Goal: Information Seeking & Learning: Compare options

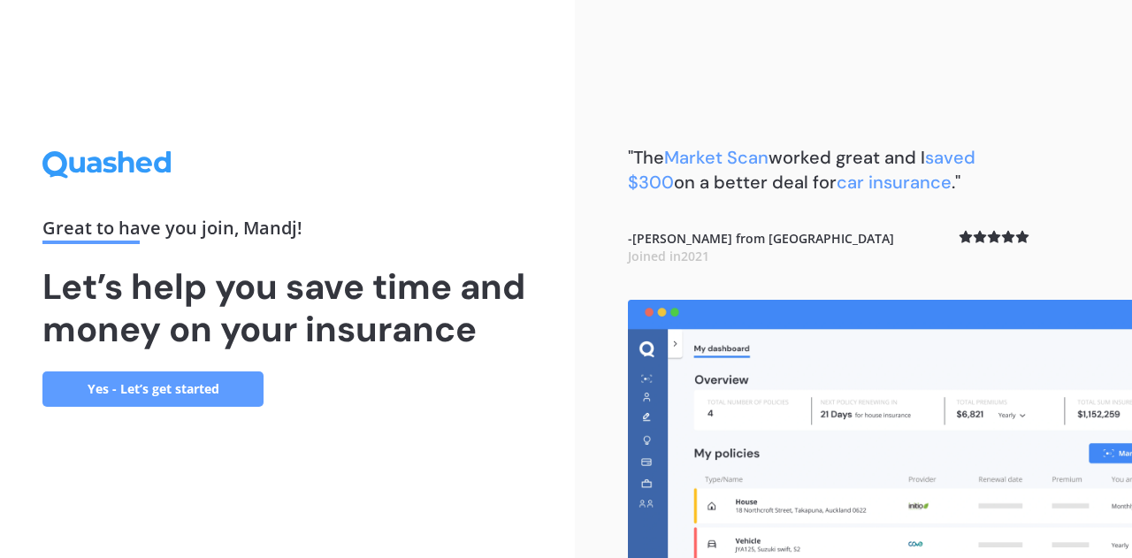
click at [225, 393] on link "Yes - Let’s get started" at bounding box center [152, 388] width 221 height 35
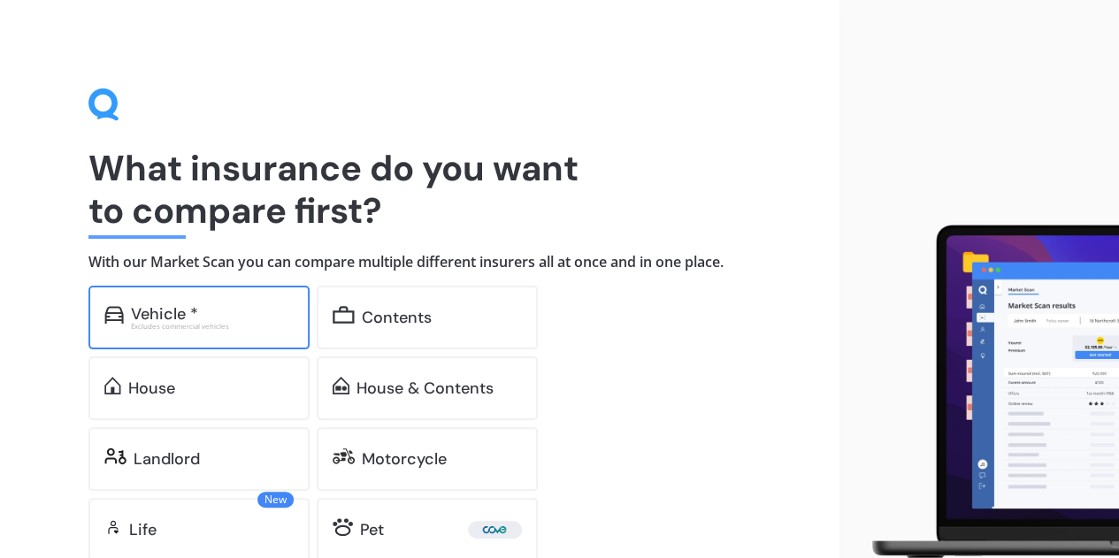
click at [223, 312] on div "Vehicle *" at bounding box center [212, 314] width 163 height 18
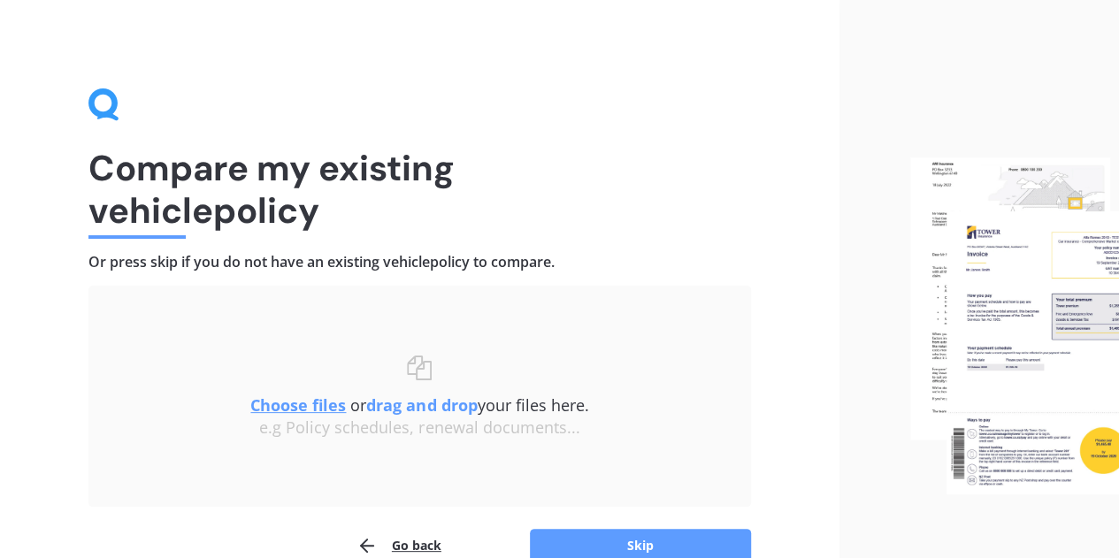
scroll to position [32, 0]
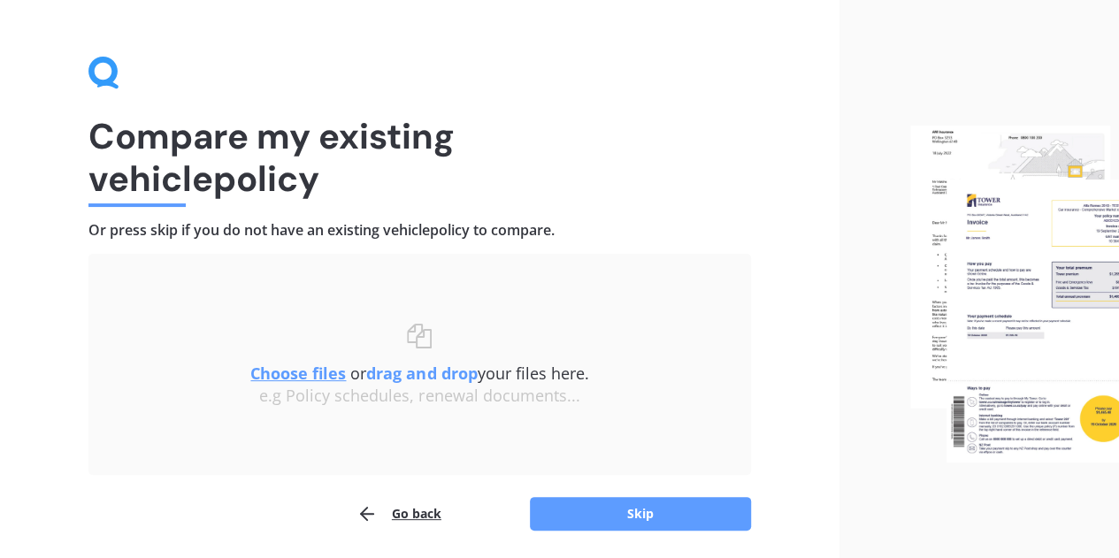
click at [323, 378] on u "Choose files" at bounding box center [298, 373] width 96 height 21
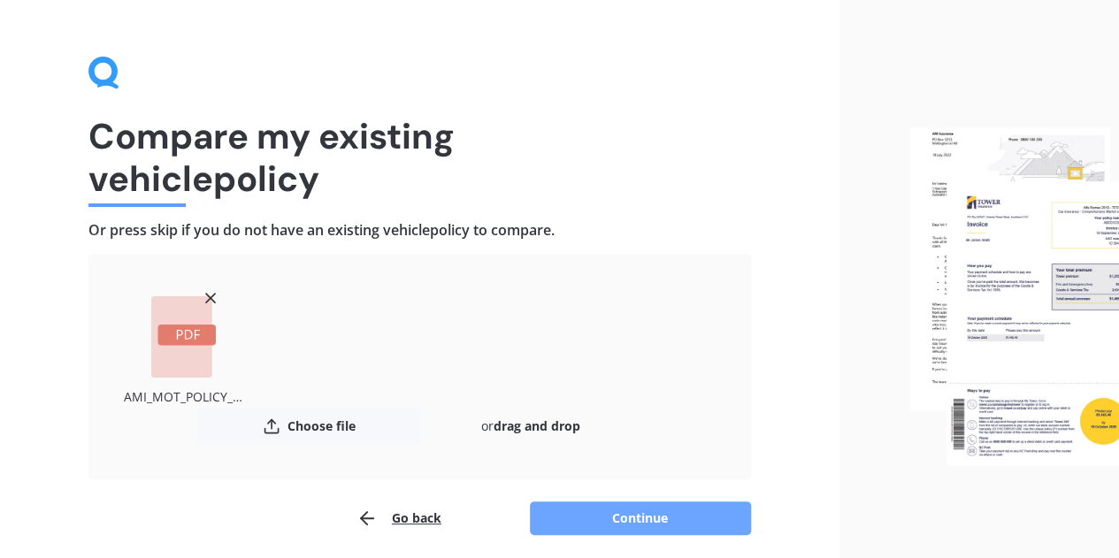
click at [677, 510] on button "Continue" at bounding box center [640, 518] width 221 height 34
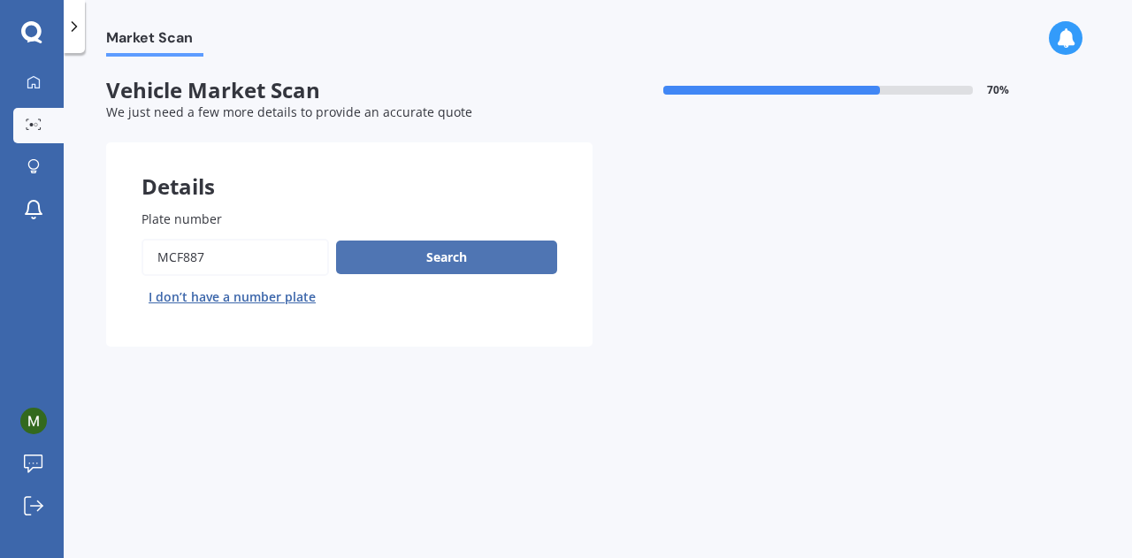
click at [476, 255] on button "Search" at bounding box center [446, 258] width 221 height 34
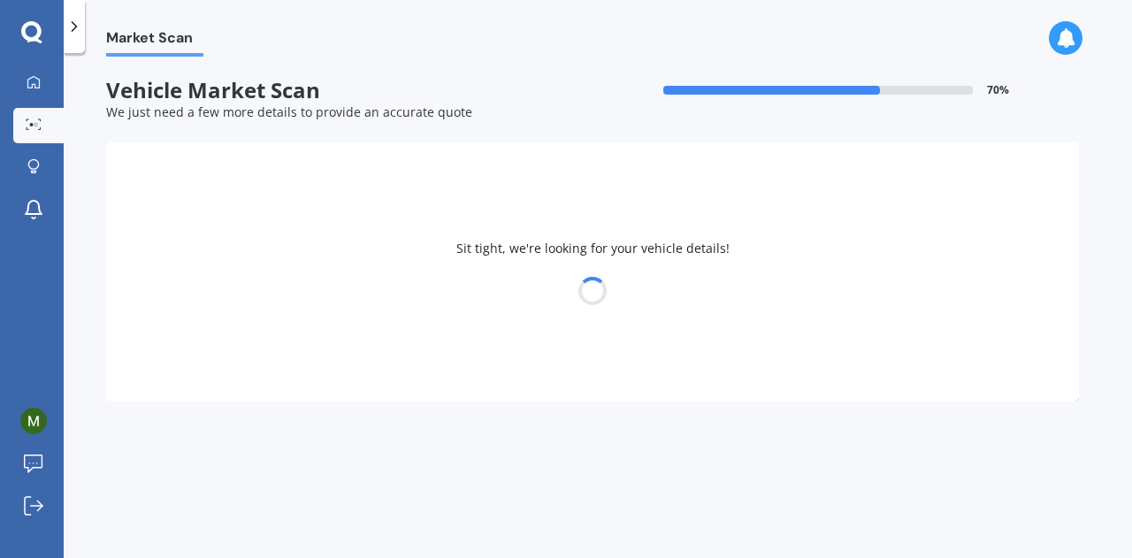
select select "NISSAN"
select select "NAVARA"
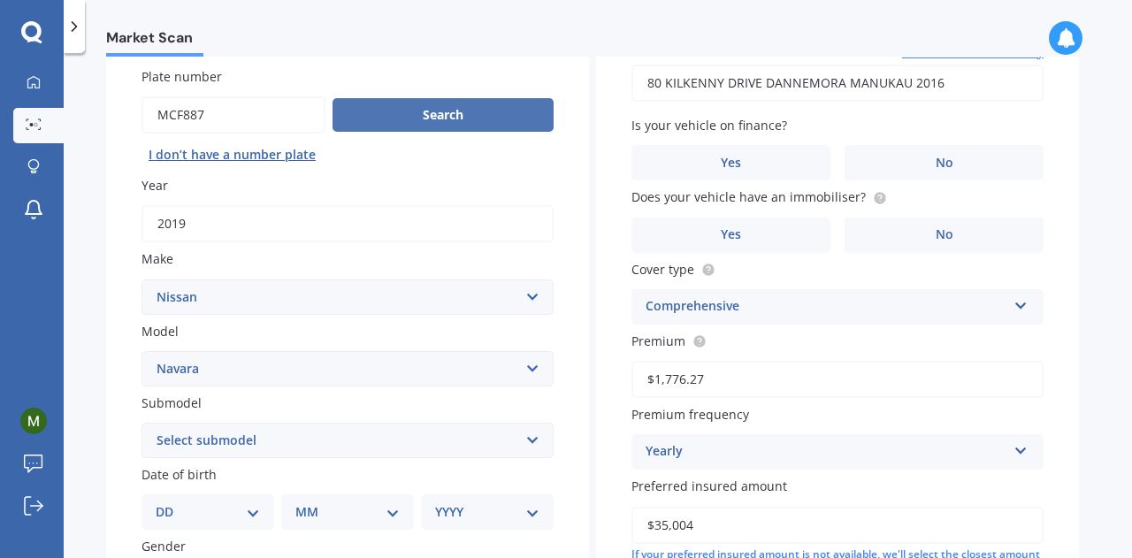
scroll to position [143, 0]
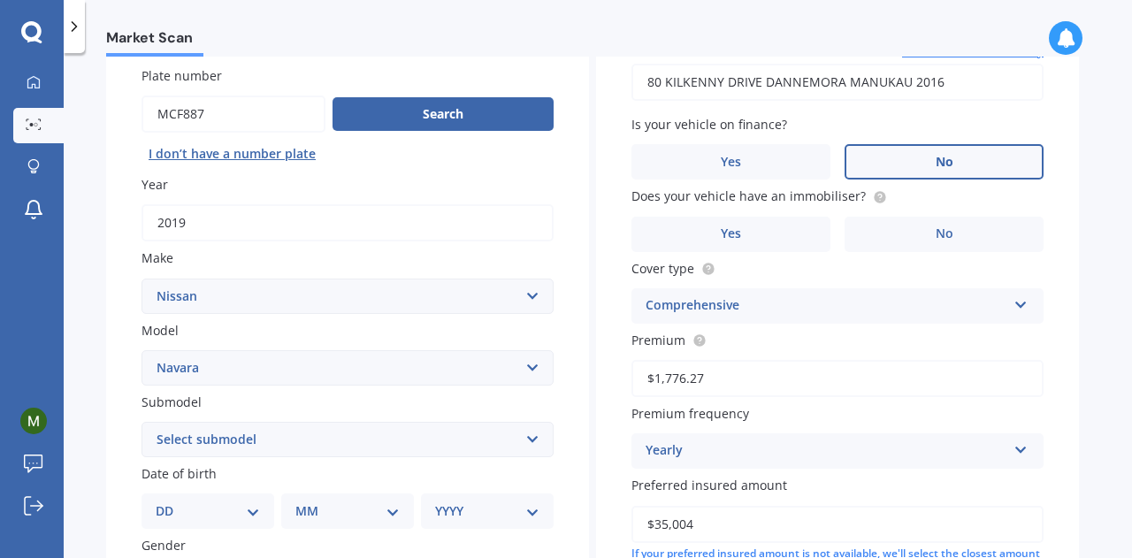
click at [989, 169] on label "No" at bounding box center [943, 161] width 199 height 35
click at [0, 0] on input "No" at bounding box center [0, 0] width 0 height 0
click at [944, 238] on span "No" at bounding box center [945, 233] width 18 height 15
click at [0, 0] on input "No" at bounding box center [0, 0] width 0 height 0
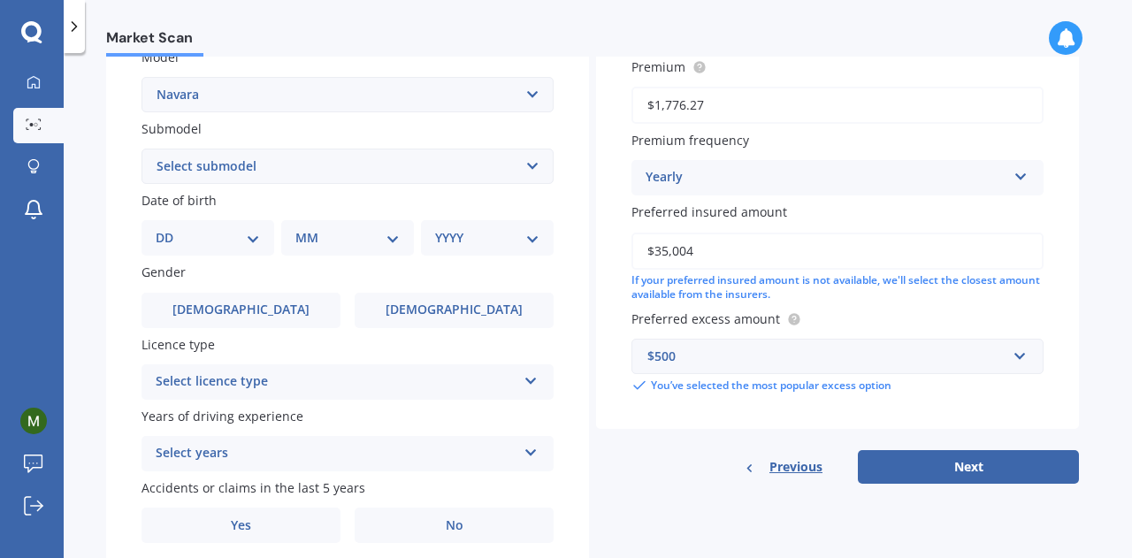
scroll to position [417, 0]
click at [665, 252] on input "$35,004" at bounding box center [837, 250] width 412 height 37
type input "$32,004"
click at [771, 363] on div "$500" at bounding box center [826, 355] width 359 height 19
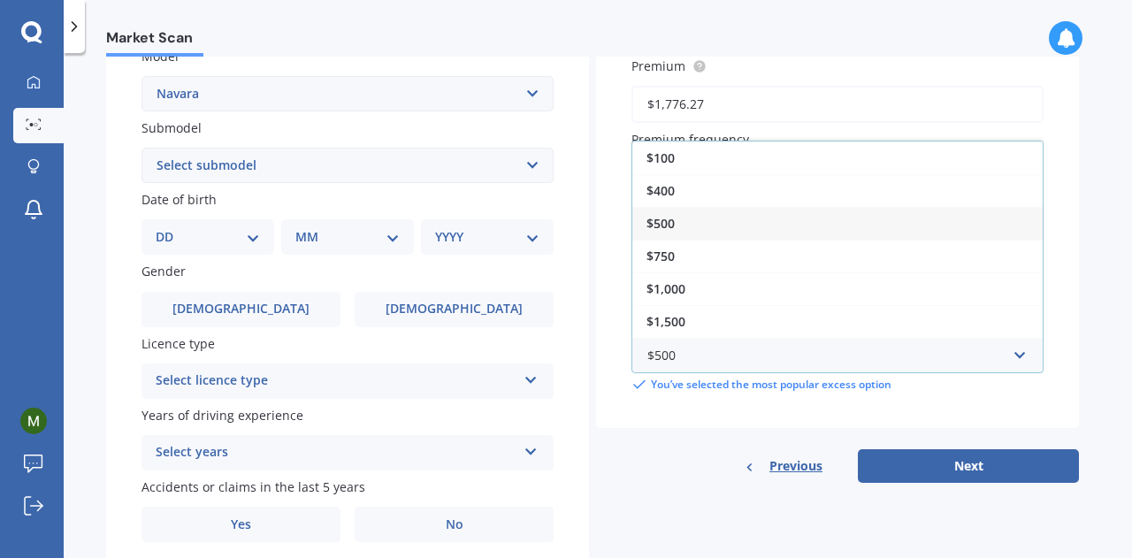
click at [686, 228] on div "$500" at bounding box center [837, 223] width 410 height 33
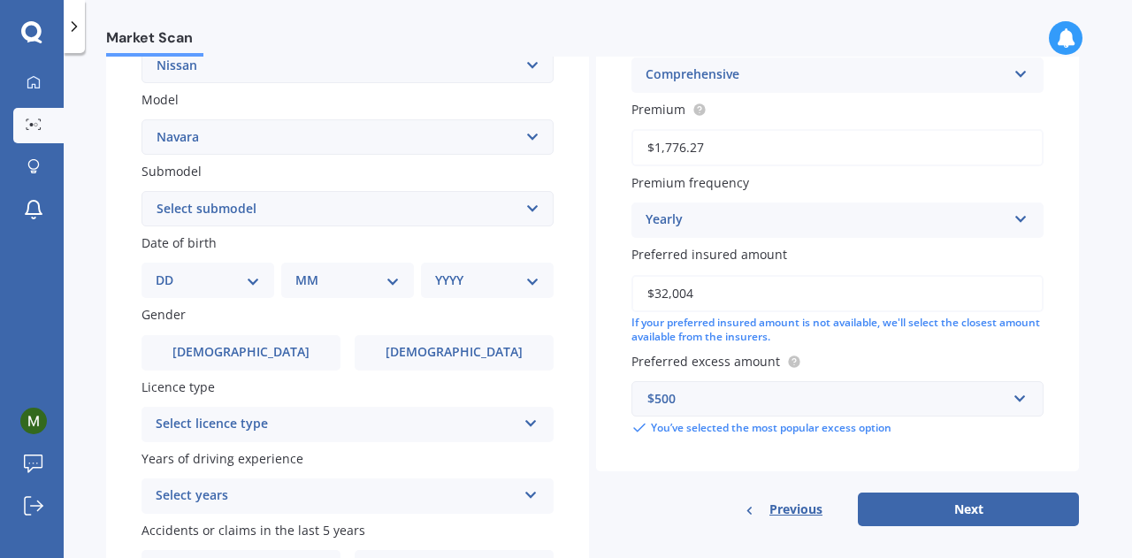
scroll to position [387, 0]
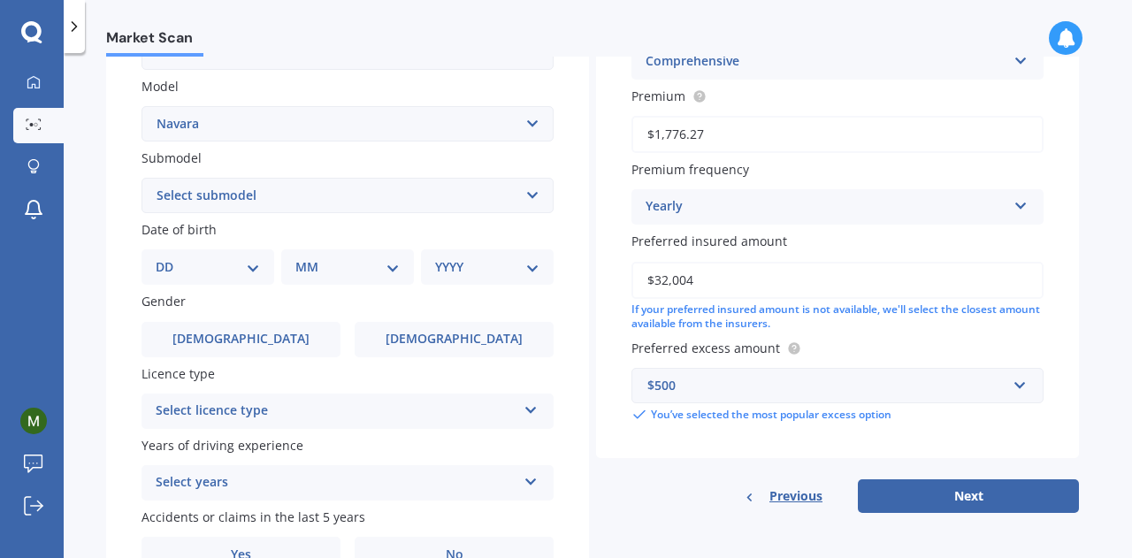
click at [183, 192] on select "Select submodel (All other models) 2.5 4WD Diesel Turbo 2.5 4WD MT Diesel Turbo…" at bounding box center [347, 195] width 412 height 35
click at [111, 281] on div "Plate number Search I don’t have a number plate Year [DATE] Make Select make AC…" at bounding box center [347, 197] width 483 height 821
click at [255, 270] on select "DD 01 02 03 04 05 06 07 08 09 10 11 12 13 14 15 16 17 18 19 20 21 22 23 24 25 2…" at bounding box center [208, 266] width 104 height 19
select select "09"
click at [170, 259] on select "DD 01 02 03 04 05 06 07 08 09 10 11 12 13 14 15 16 17 18 19 20 21 22 23 24 25 2…" at bounding box center [208, 266] width 104 height 19
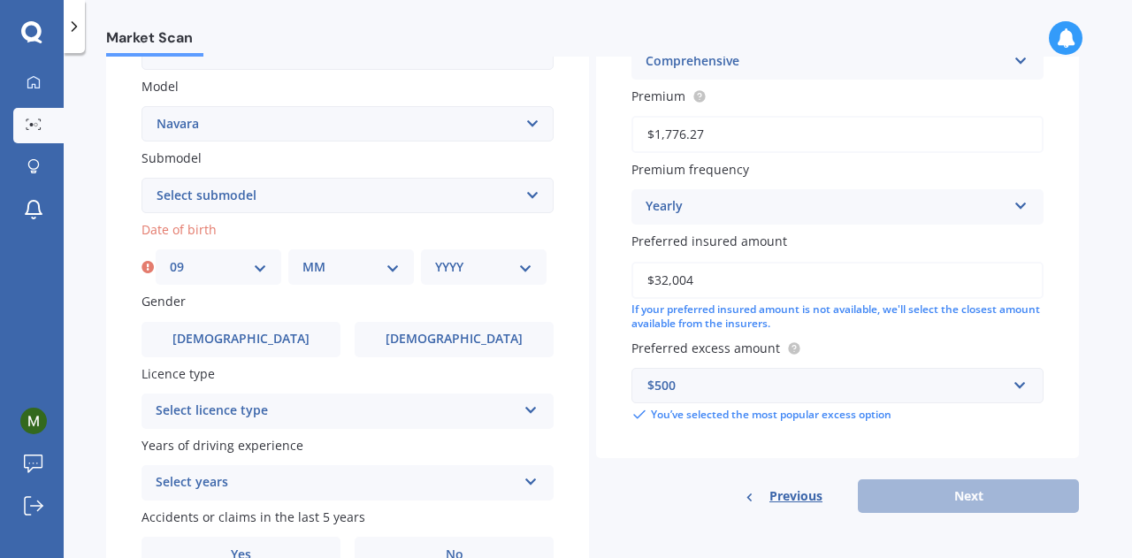
click at [331, 271] on select "MM 01 02 03 04 05 06 07 08 09 10 11 12" at bounding box center [350, 266] width 97 height 19
select select "12"
click at [302, 259] on select "MM 01 02 03 04 05 06 07 08 09 10 11 12" at bounding box center [350, 266] width 97 height 19
click at [450, 277] on select "YYYY 2025 2024 2023 2022 2021 2020 2019 2018 2017 2016 2015 2014 2013 2012 2011…" at bounding box center [483, 266] width 97 height 19
select select "2006"
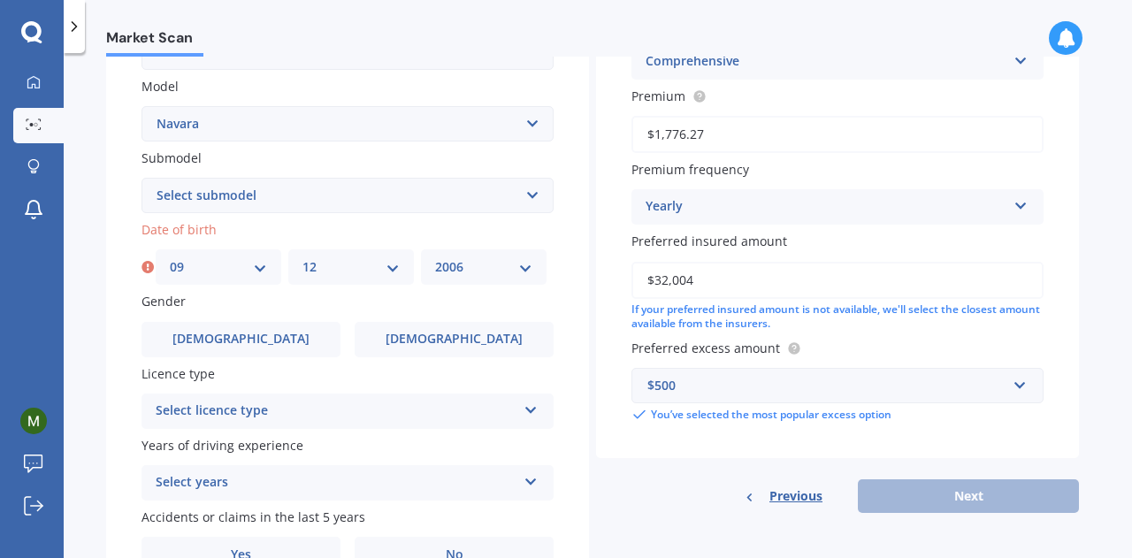
click at [435, 259] on select "YYYY 2025 2024 2023 2022 2021 2020 2019 2018 2017 2016 2015 2014 2013 2012 2011…" at bounding box center [483, 266] width 97 height 19
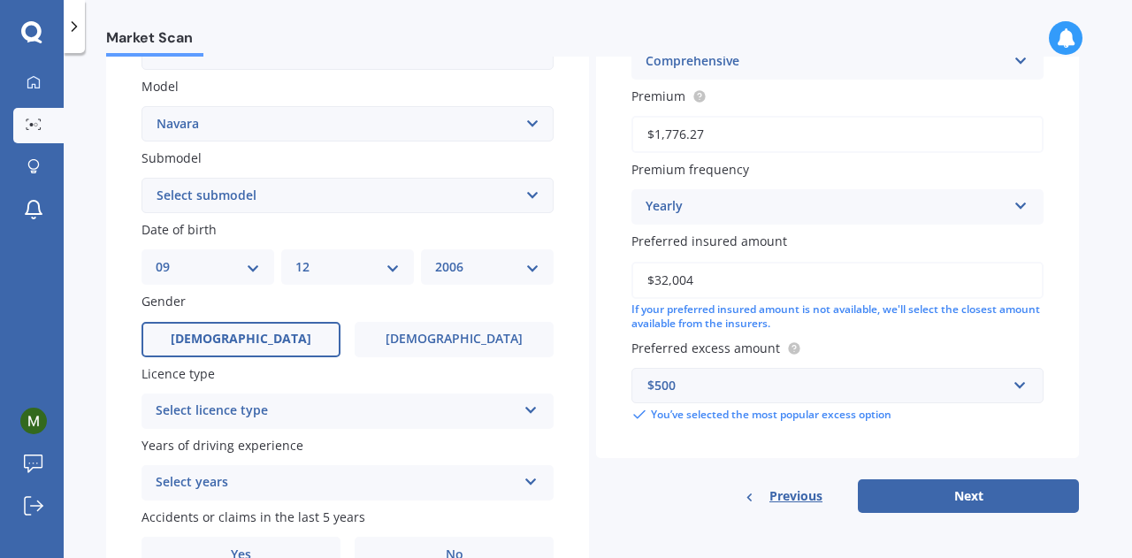
click at [269, 340] on label "[DEMOGRAPHIC_DATA]" at bounding box center [240, 339] width 199 height 35
click at [0, 0] on input "[DEMOGRAPHIC_DATA]" at bounding box center [0, 0] width 0 height 0
click at [248, 417] on div "Select licence type" at bounding box center [336, 411] width 361 height 21
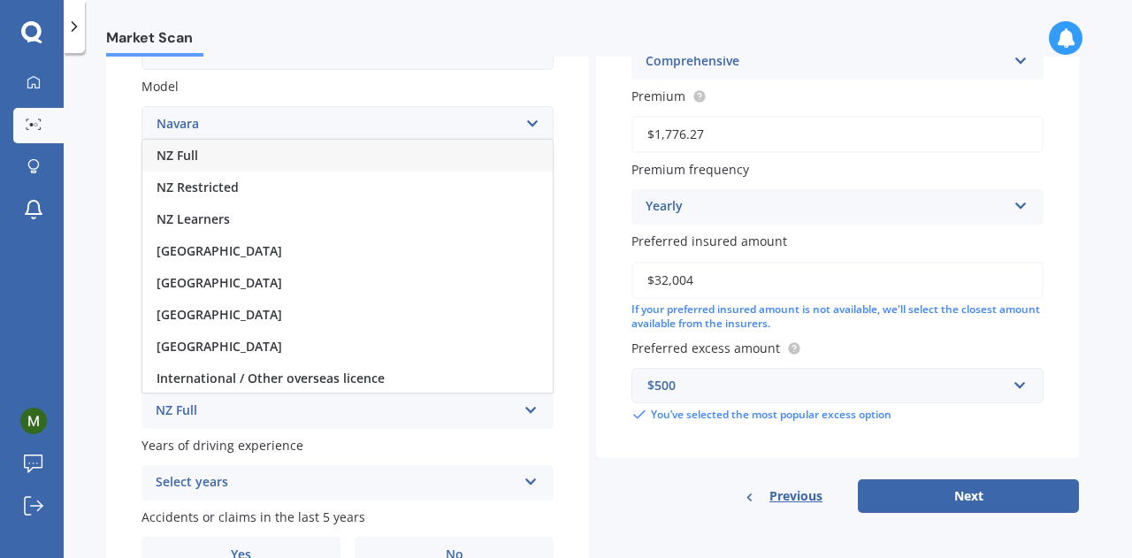
click at [270, 154] on div "NZ Full" at bounding box center [347, 156] width 410 height 32
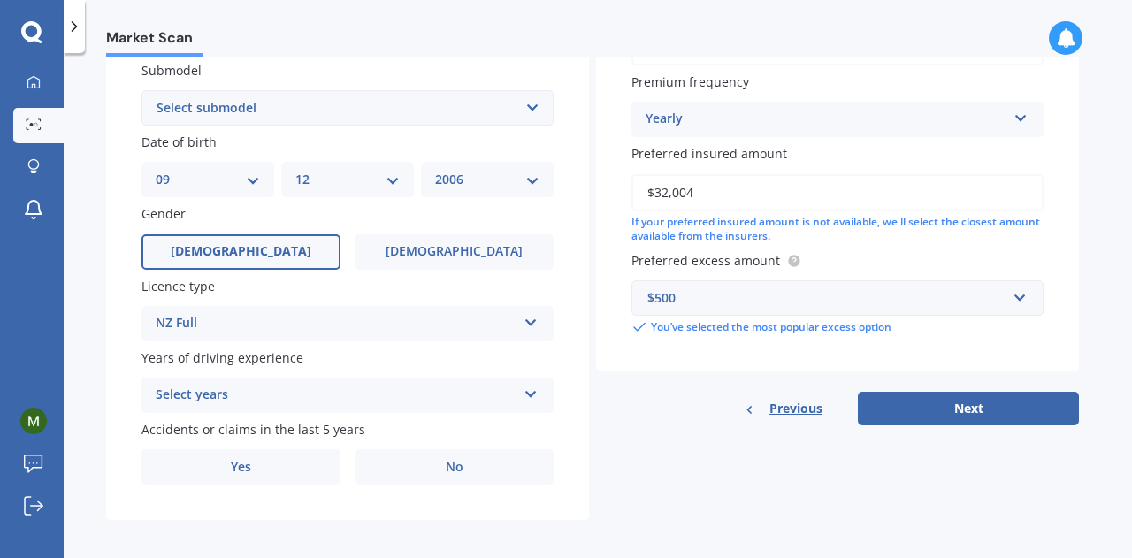
scroll to position [485, 0]
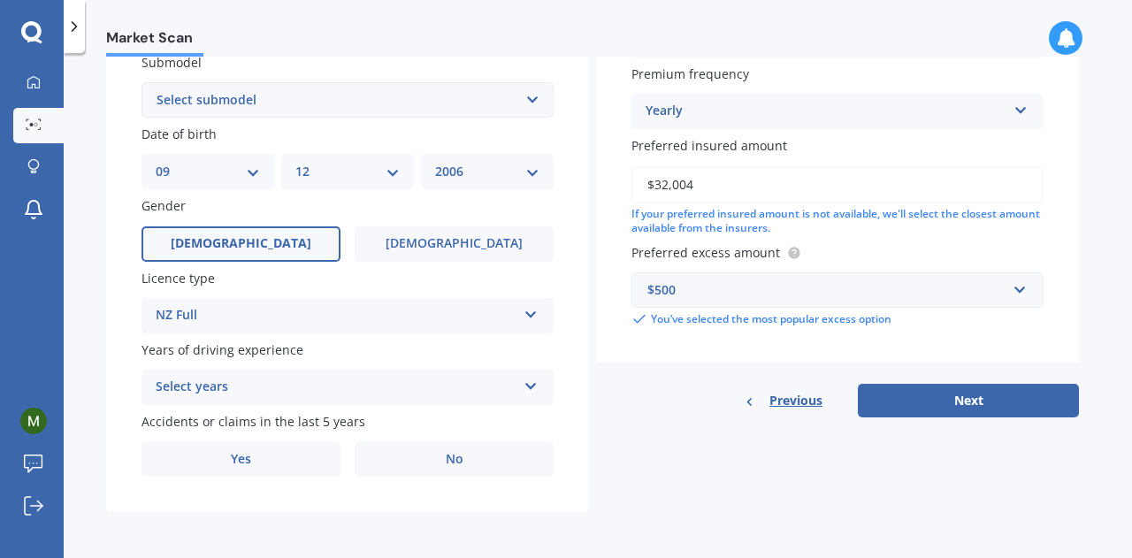
click at [205, 384] on div "Select years" at bounding box center [336, 387] width 361 height 21
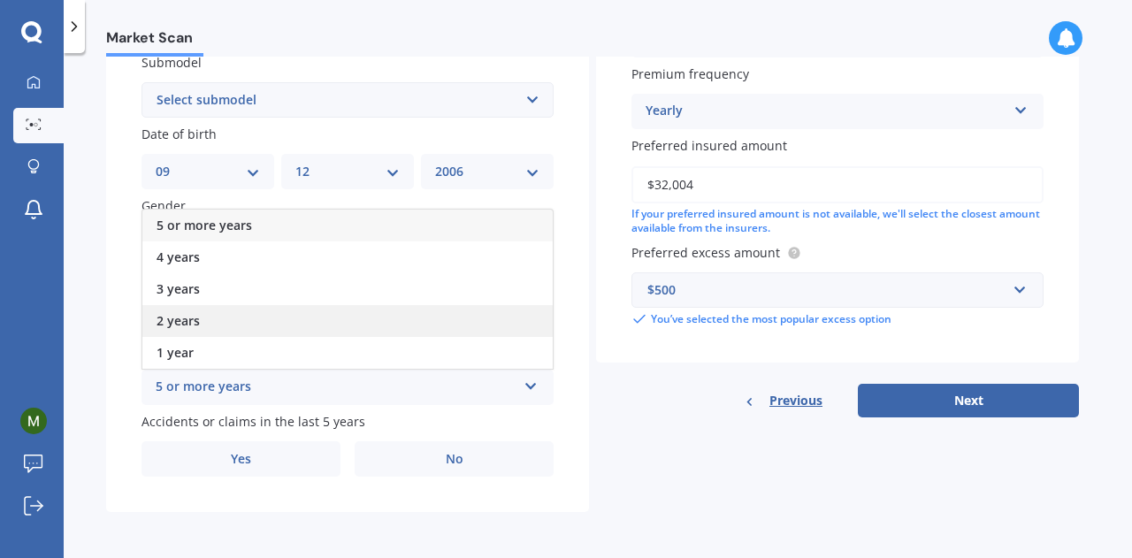
click at [185, 314] on span "2 years" at bounding box center [178, 320] width 43 height 17
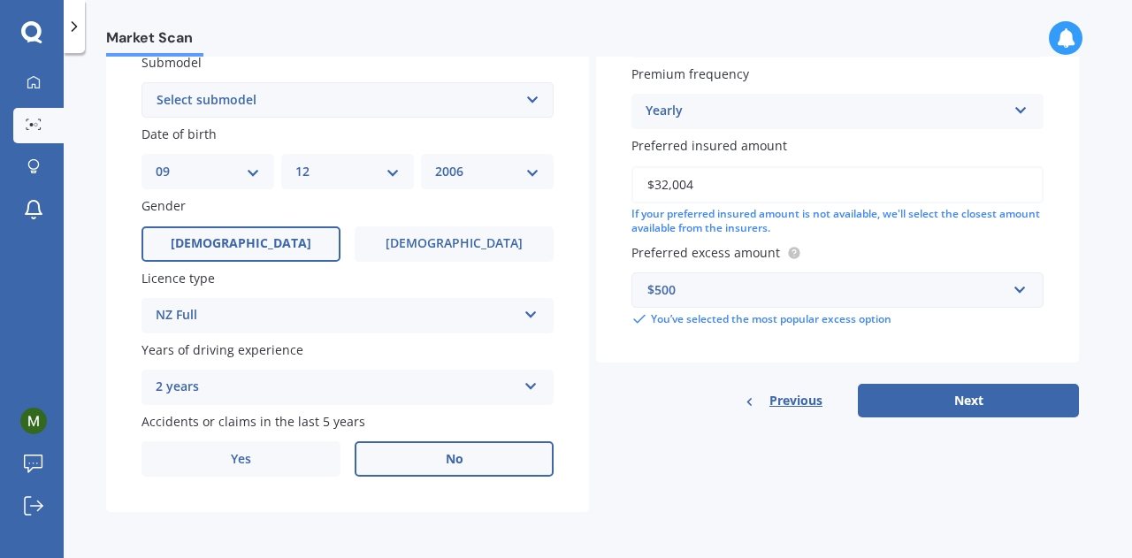
click at [426, 466] on label "No" at bounding box center [454, 458] width 199 height 35
click at [0, 0] on input "No" at bounding box center [0, 0] width 0 height 0
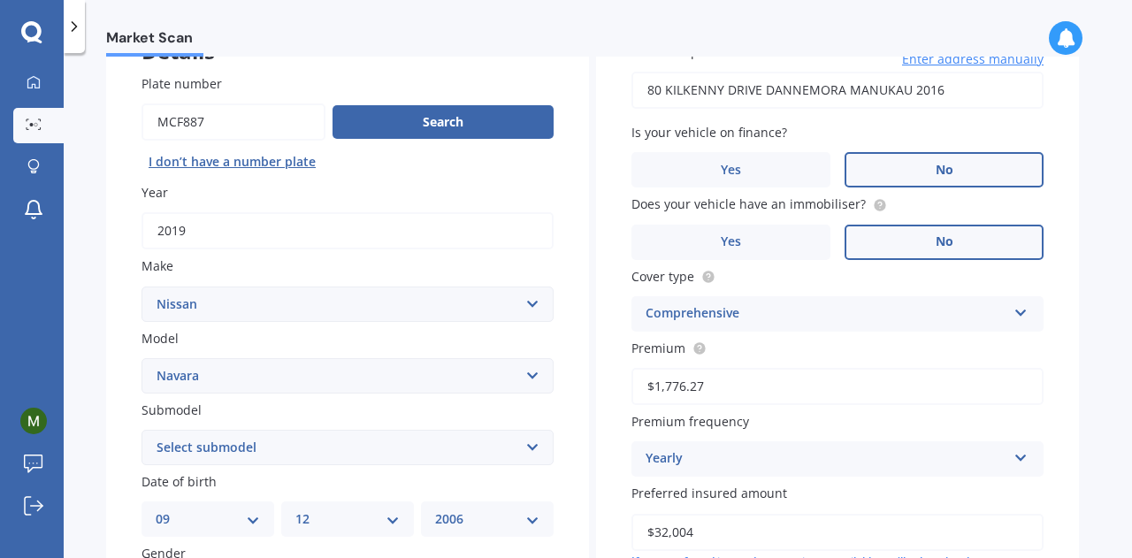
scroll to position [157, 0]
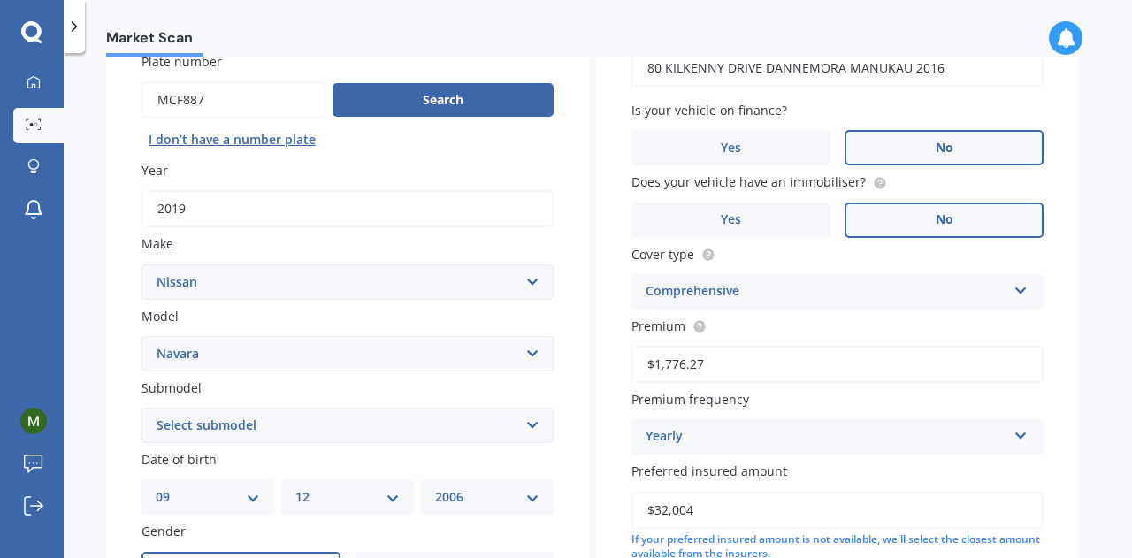
click at [240, 424] on select "Select submodel (All other models) 2.5 4WD Diesel Turbo 2.5 4WD MT Diesel Turbo…" at bounding box center [347, 425] width 412 height 35
select select "ST DIESEL TURBO"
click at [141, 409] on select "Select submodel (All other models) 2.5 4WD Diesel Turbo 2.5 4WD MT Diesel Turbo…" at bounding box center [347, 425] width 412 height 35
click at [117, 369] on div "Plate number Search I don’t have a number plate Year [DATE] Make Select make AC…" at bounding box center [347, 427] width 483 height 821
click at [170, 436] on select "Select submodel (All other models) 2.5 4WD Diesel Turbo 2.5 4WD MT Diesel Turbo…" at bounding box center [347, 425] width 412 height 35
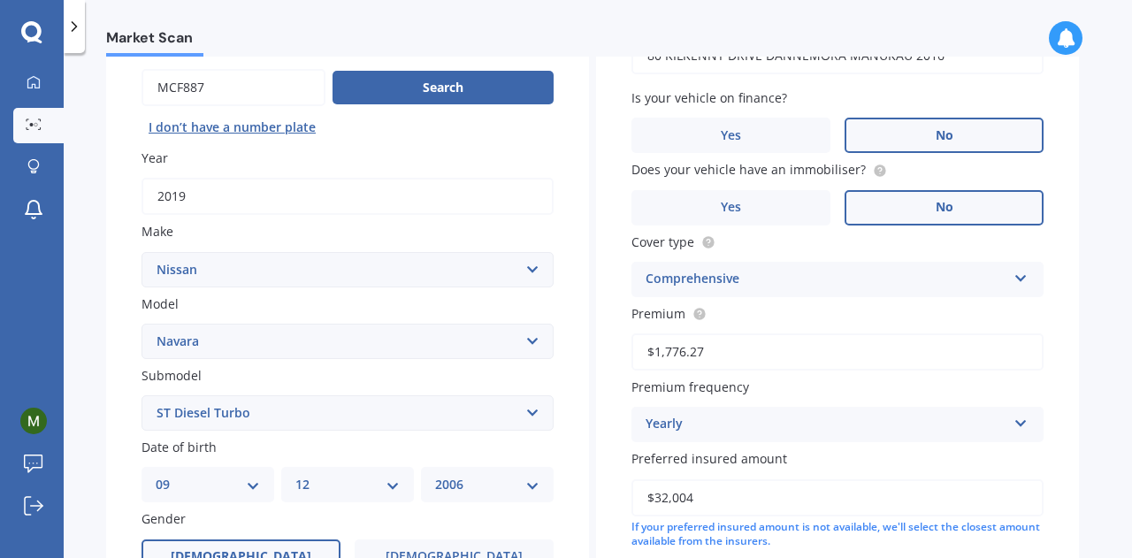
scroll to position [180, 0]
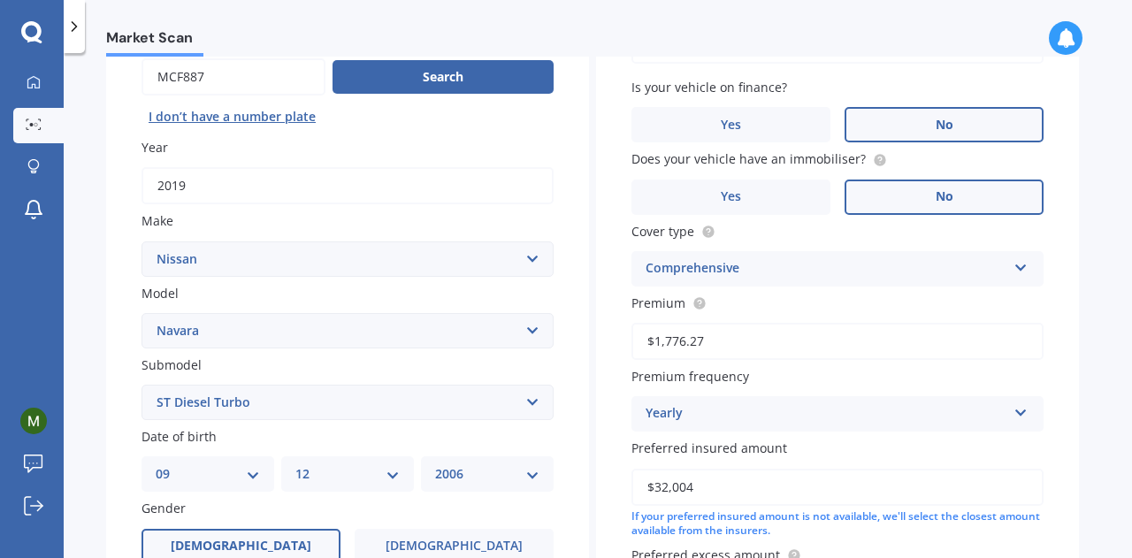
click at [206, 401] on select "Select submodel (All other models) 2.5 4WD Diesel Turbo 2.5 4WD MT Diesel Turbo…" at bounding box center [347, 402] width 412 height 35
click at [126, 271] on div "Plate number Search I don’t have a number plate Year [DATE] Make Select make AC…" at bounding box center [347, 404] width 483 height 821
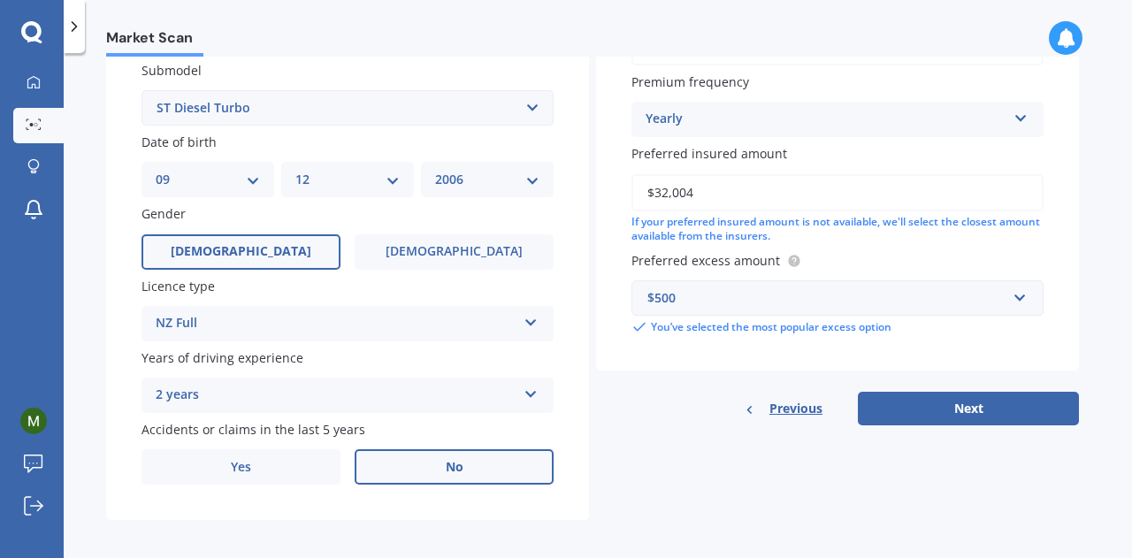
scroll to position [485, 0]
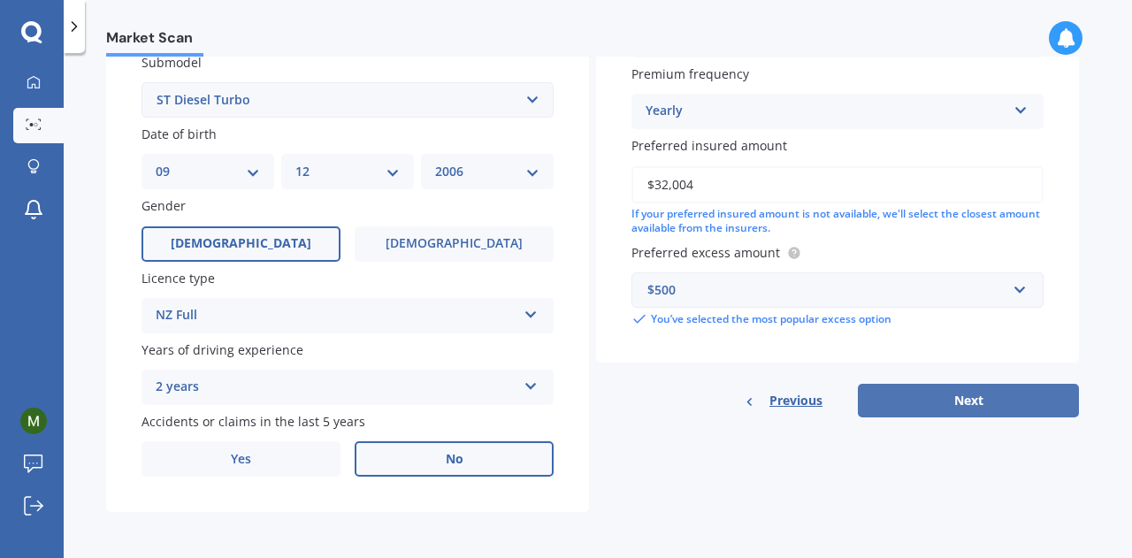
click at [928, 409] on button "Next" at bounding box center [968, 401] width 221 height 34
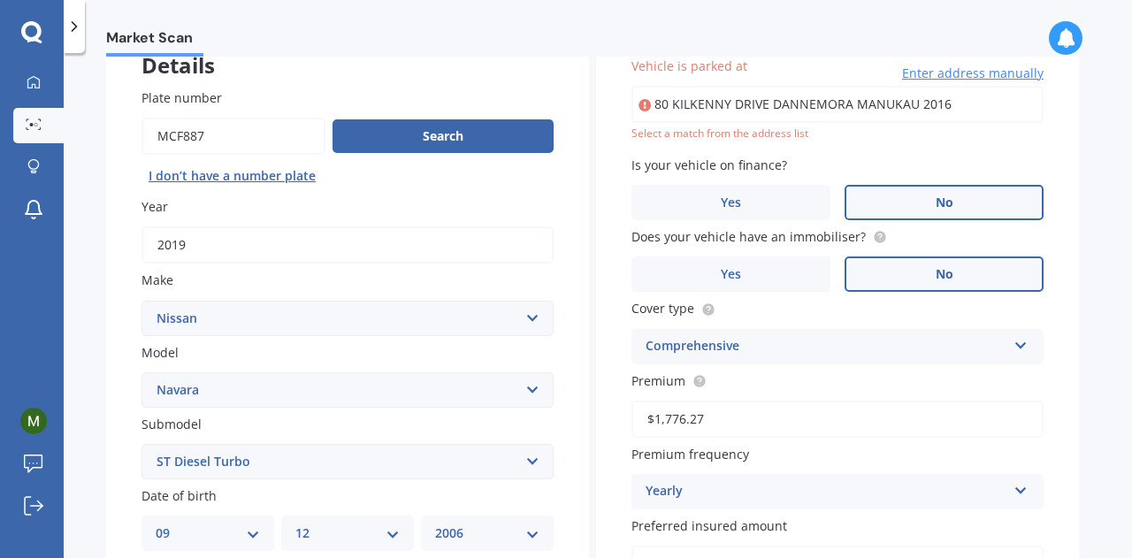
scroll to position [120, 0]
type input "[STREET_ADDRESS] 2016"
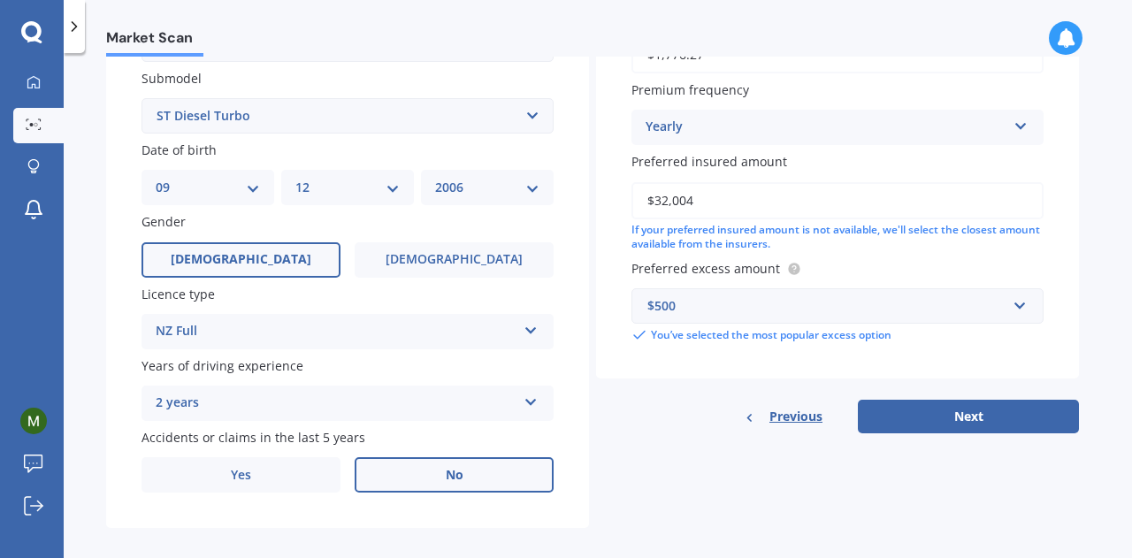
scroll to position [485, 0]
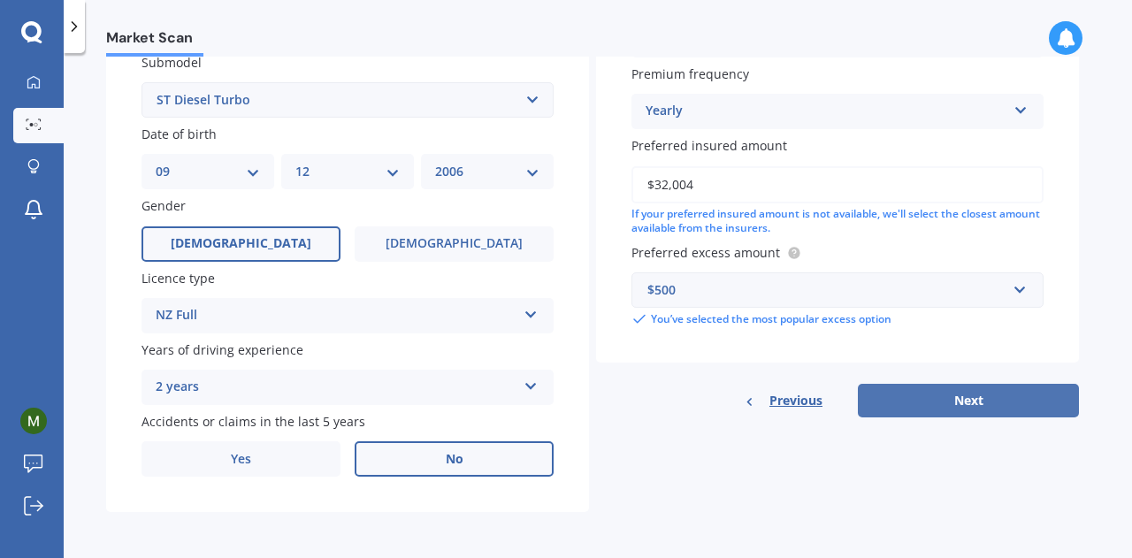
click at [943, 404] on button "Next" at bounding box center [968, 401] width 221 height 34
select select "09"
select select "12"
select select "2006"
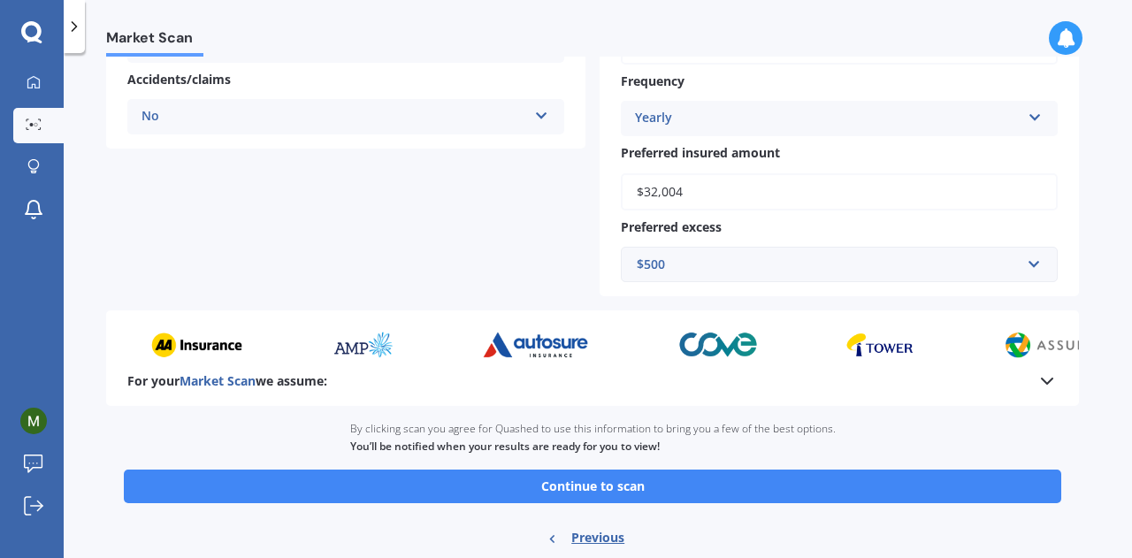
scroll to position [502, 0]
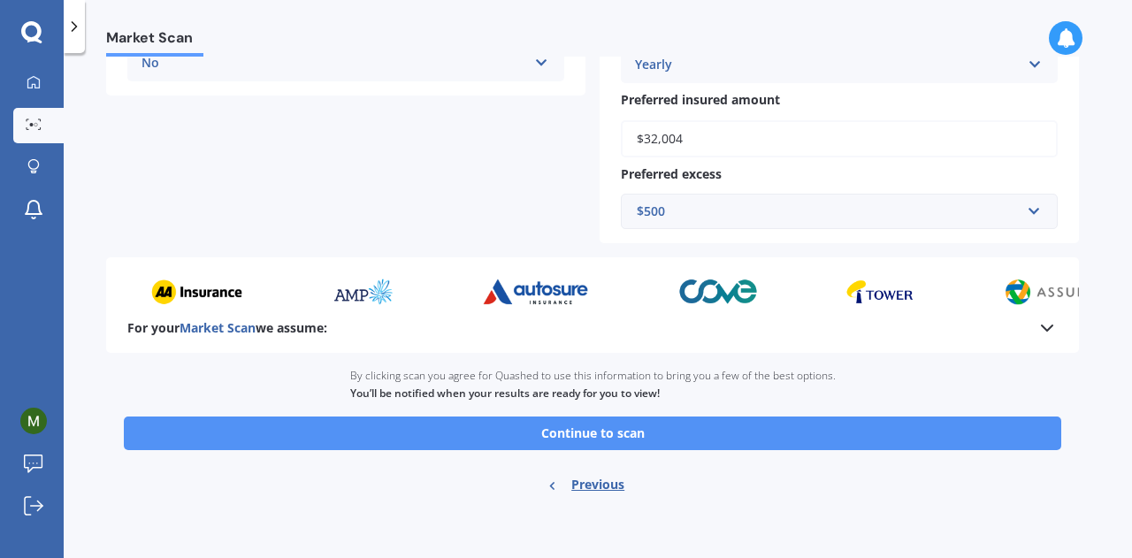
click at [557, 431] on button "Continue to scan" at bounding box center [592, 433] width 937 height 34
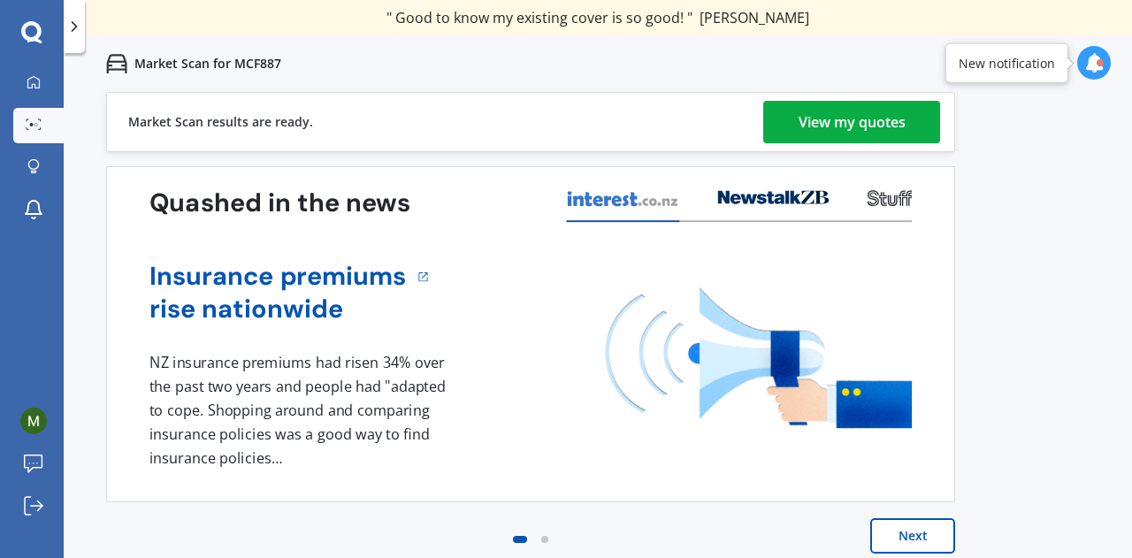
click at [241, 424] on div "1 NZ insurance premiums had risen 34% over the past two years and people had "a…" at bounding box center [300, 410] width 302 height 118
click at [881, 118] on div "View my quotes" at bounding box center [851, 122] width 107 height 42
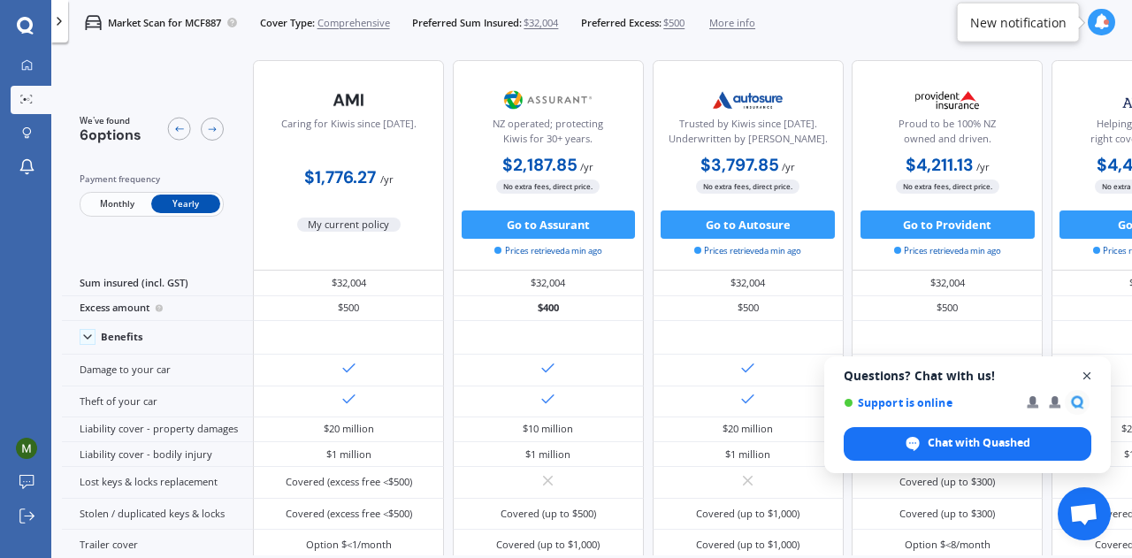
click at [1089, 372] on span "Open chat" at bounding box center [1087, 376] width 22 height 22
